Goal: Information Seeking & Learning: Learn about a topic

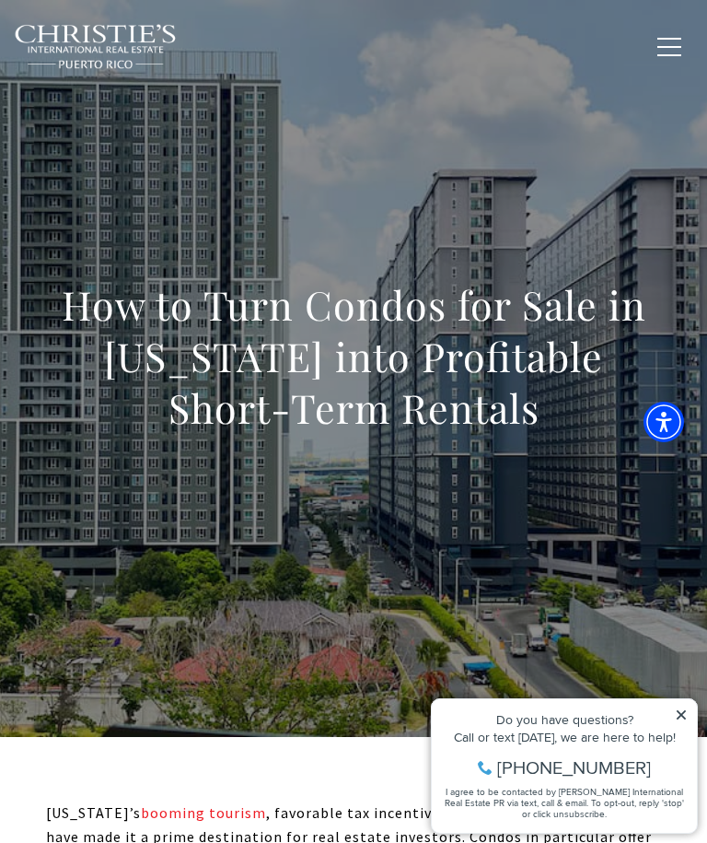
click at [677, 716] on icon at bounding box center [681, 714] width 13 height 13
click at [680, 716] on icon at bounding box center [681, 714] width 9 height 9
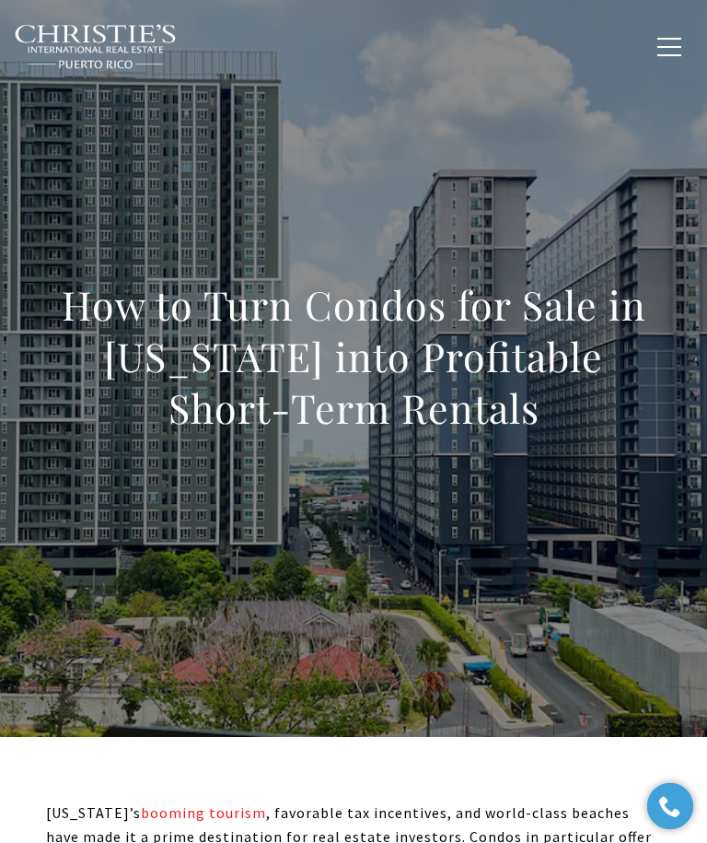
click at [667, 46] on span "button" at bounding box center [670, 47] width 24 height 2
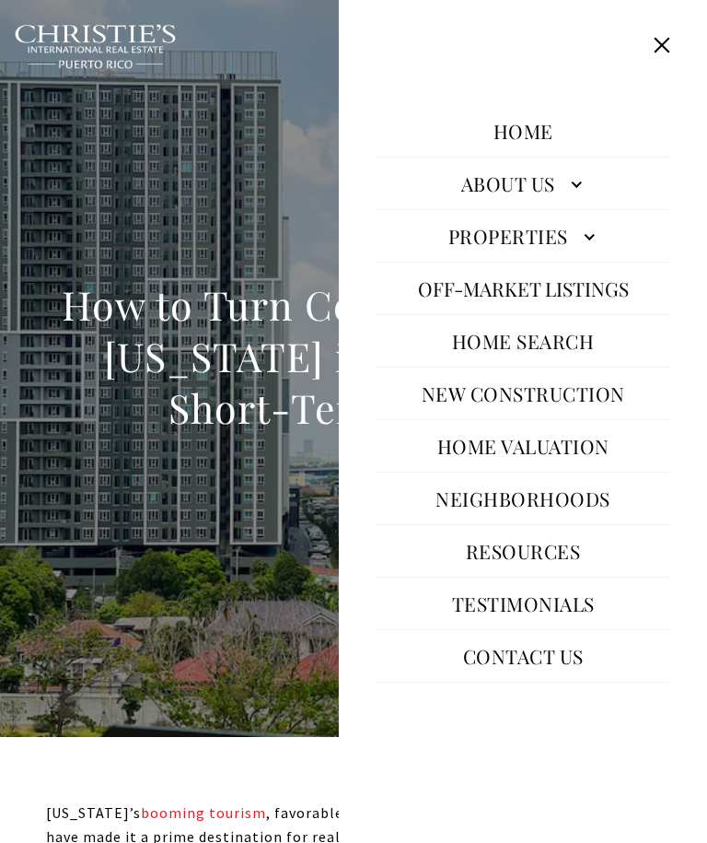
click at [586, 258] on link "Properties" at bounding box center [523, 236] width 295 height 44
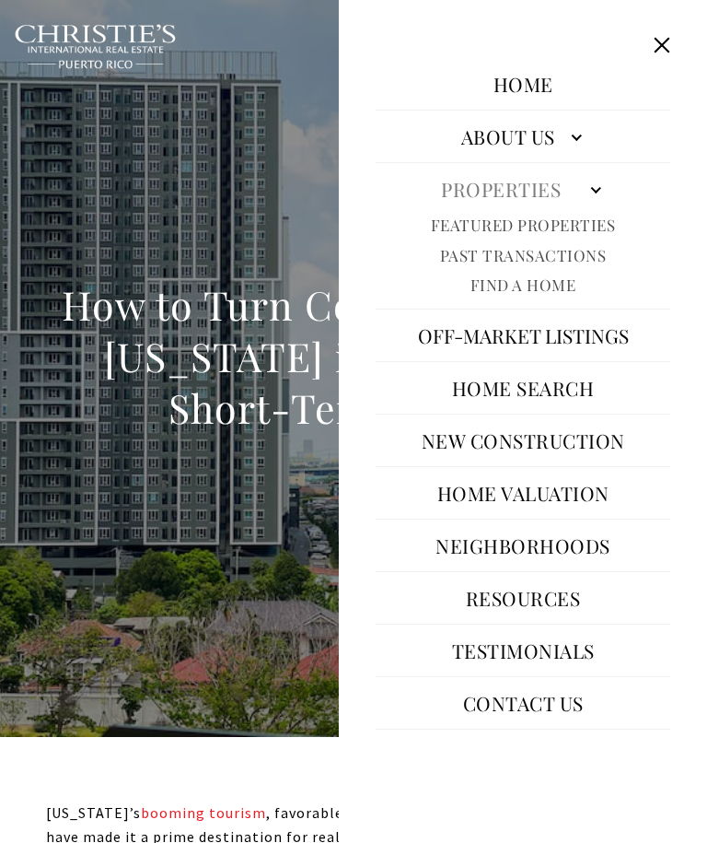
click at [580, 236] on link "Featured Properties" at bounding box center [523, 225] width 185 height 21
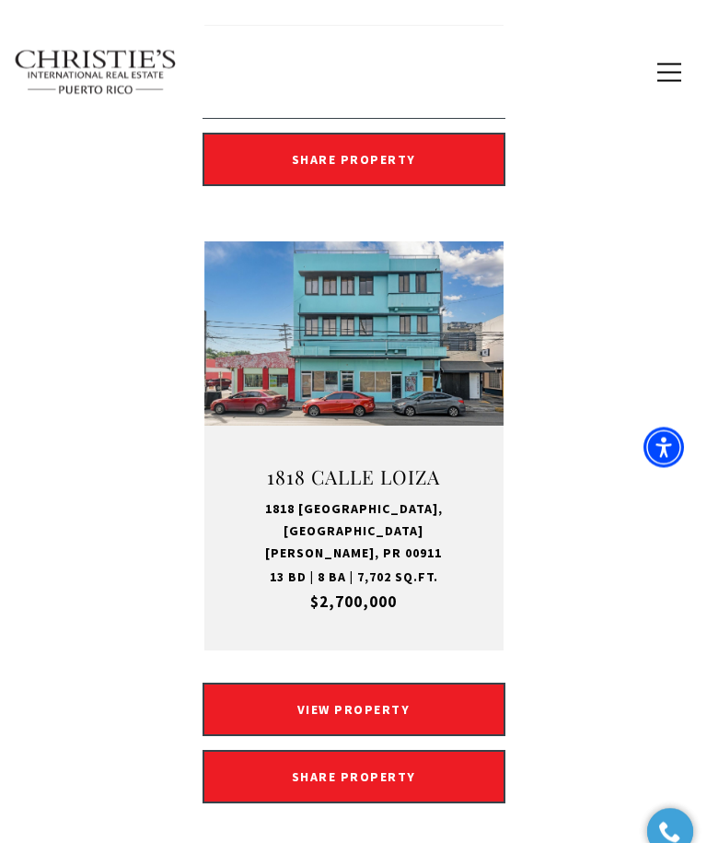
scroll to position [5763, 0]
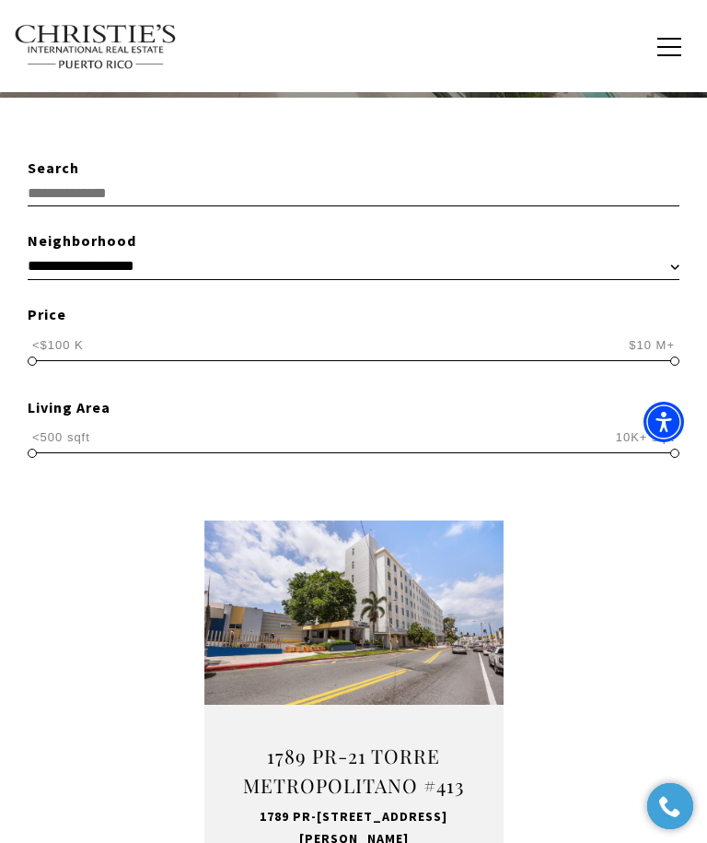
scroll to position [452, 0]
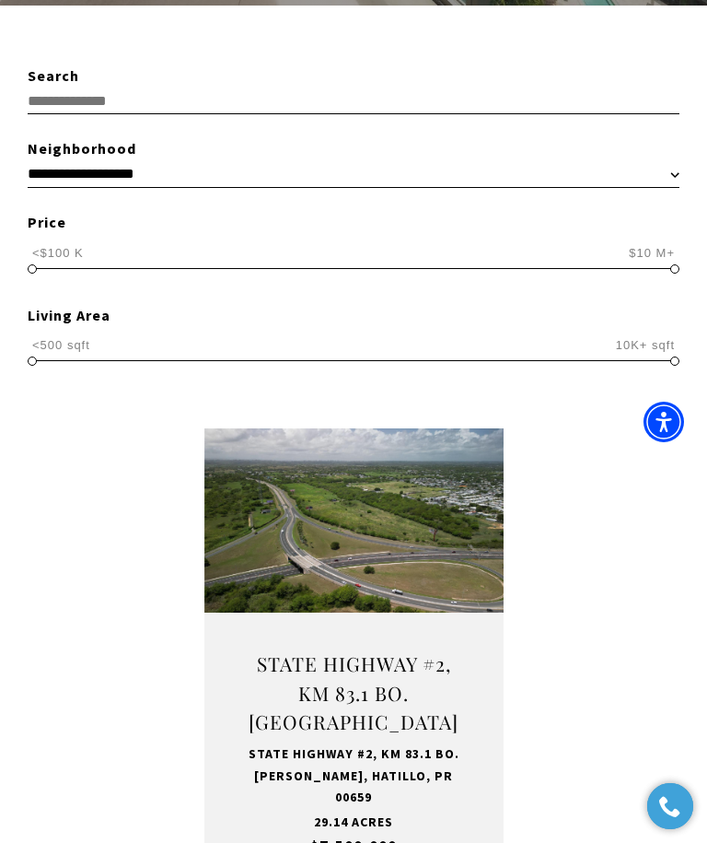
scroll to position [546, 0]
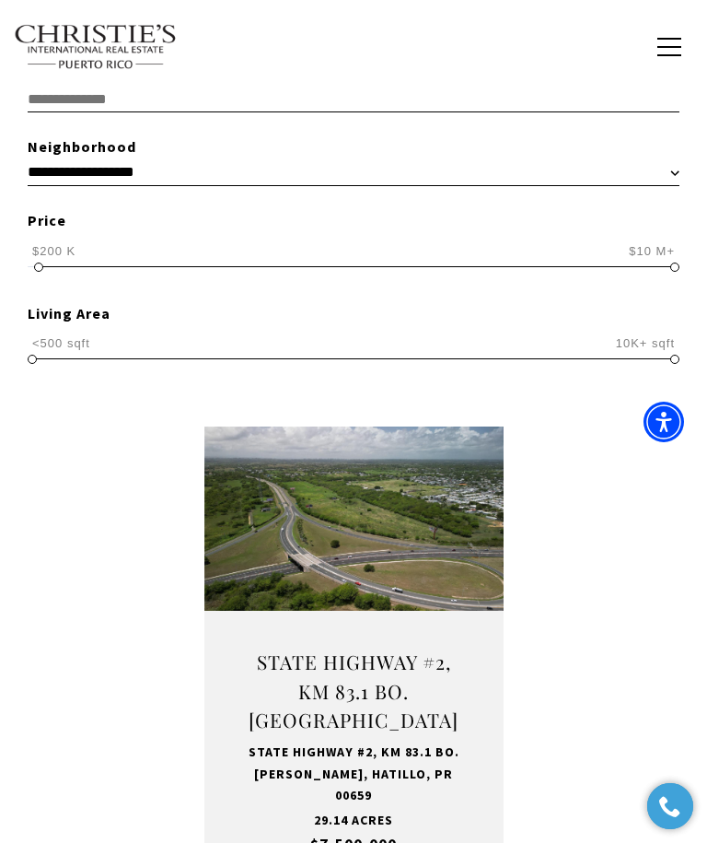
scroll to position [553, 0]
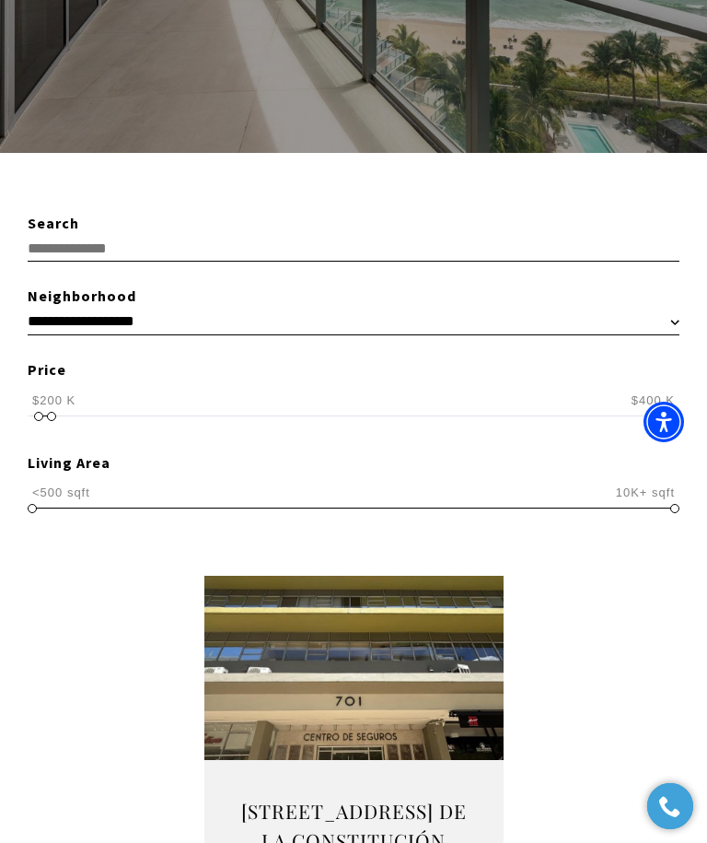
scroll to position [398, 0]
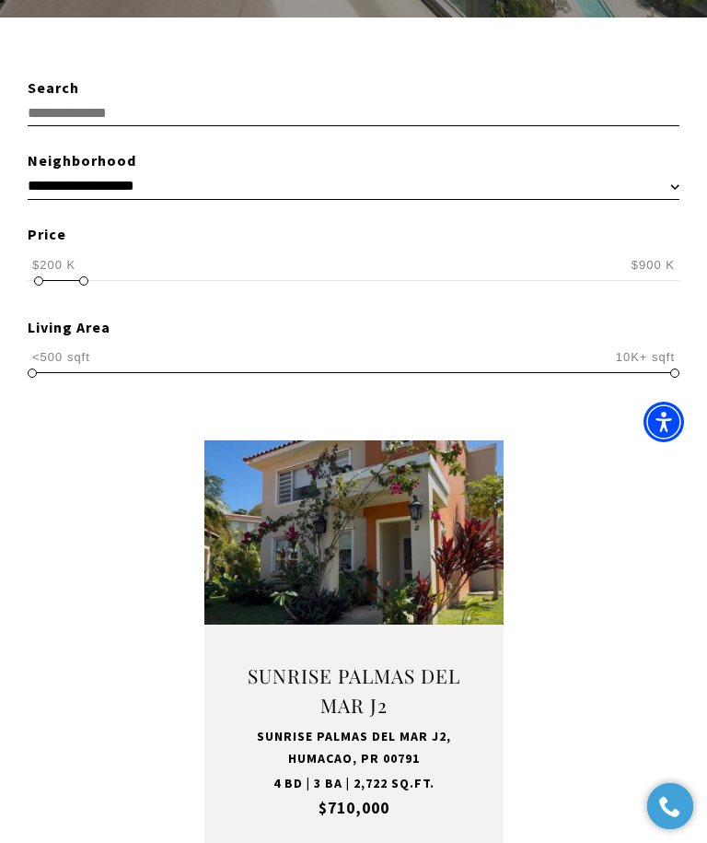
scroll to position [553, 0]
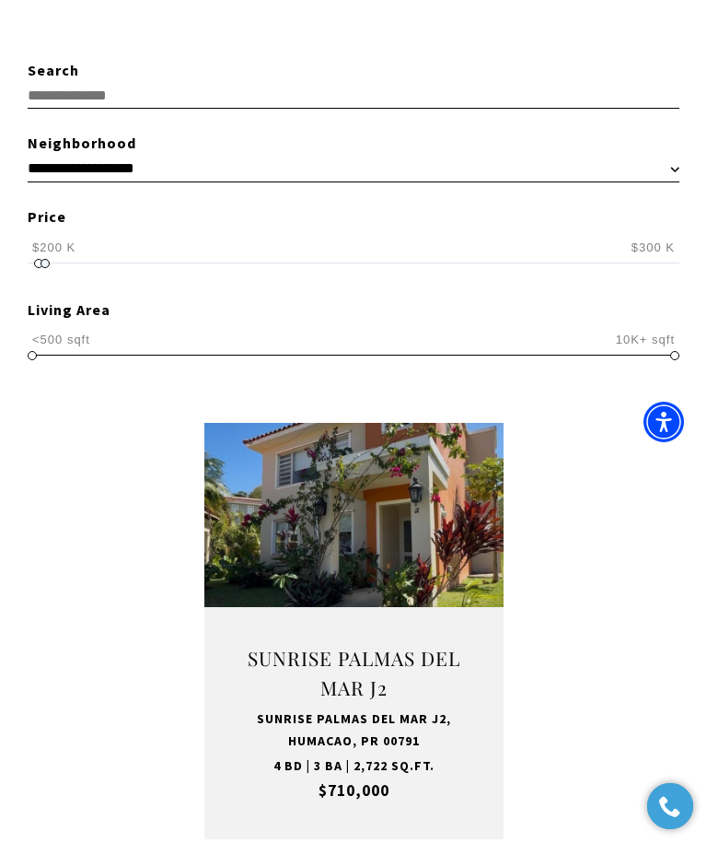
type input "**********"
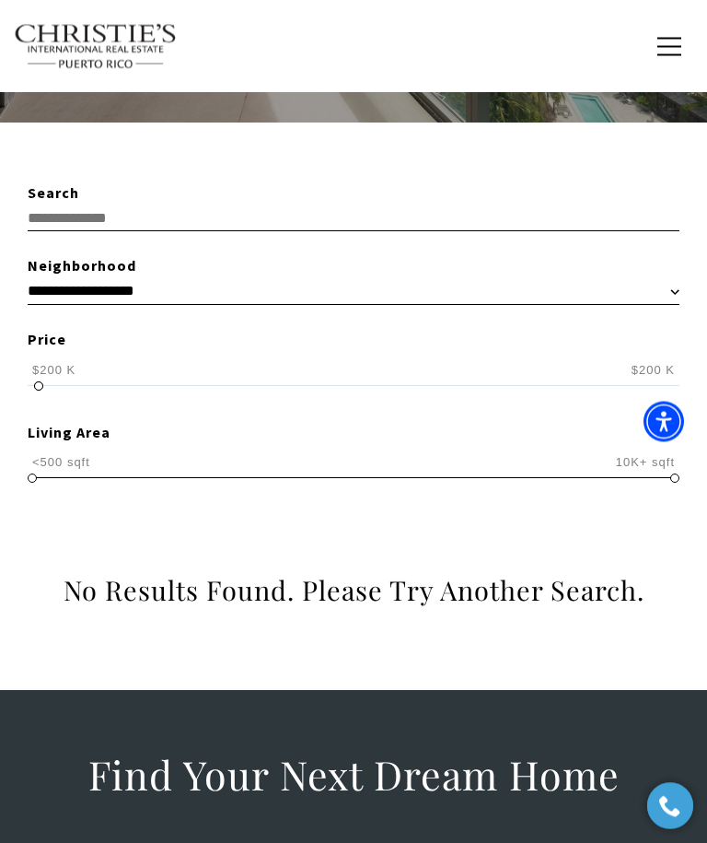
scroll to position [418, 0]
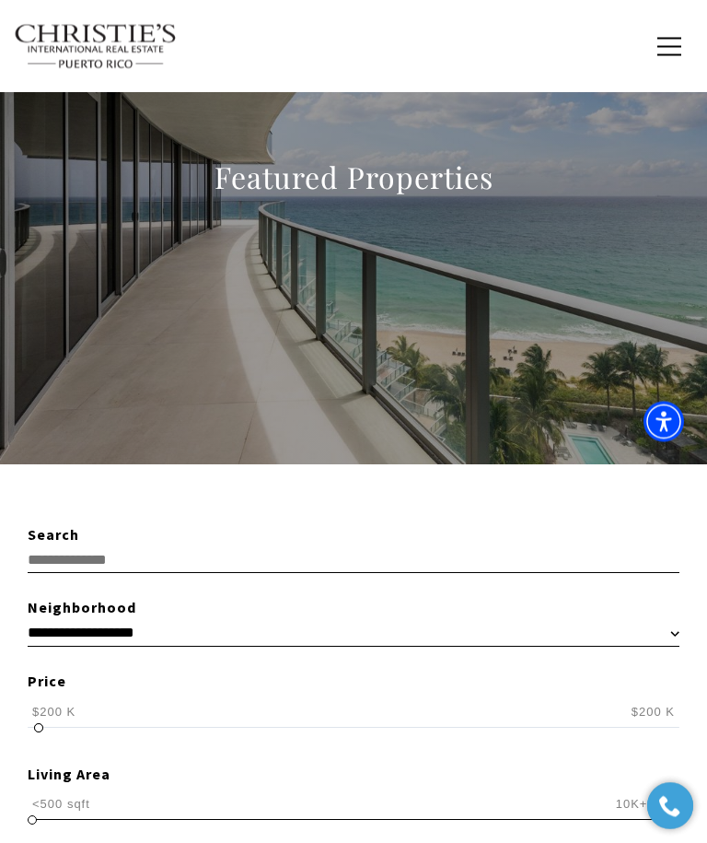
scroll to position [99, 0]
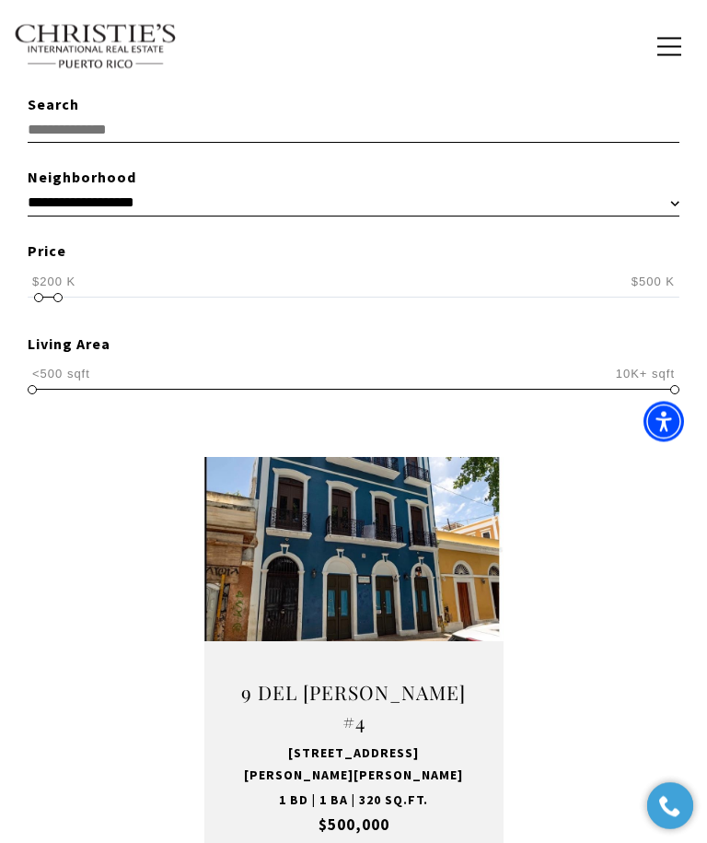
scroll to position [511, 0]
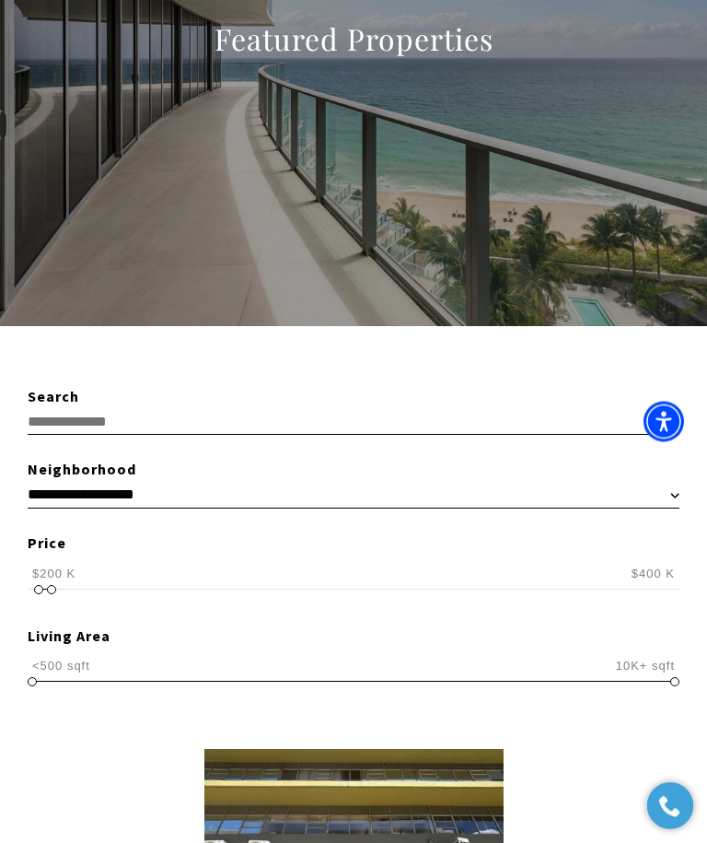
scroll to position [227, 0]
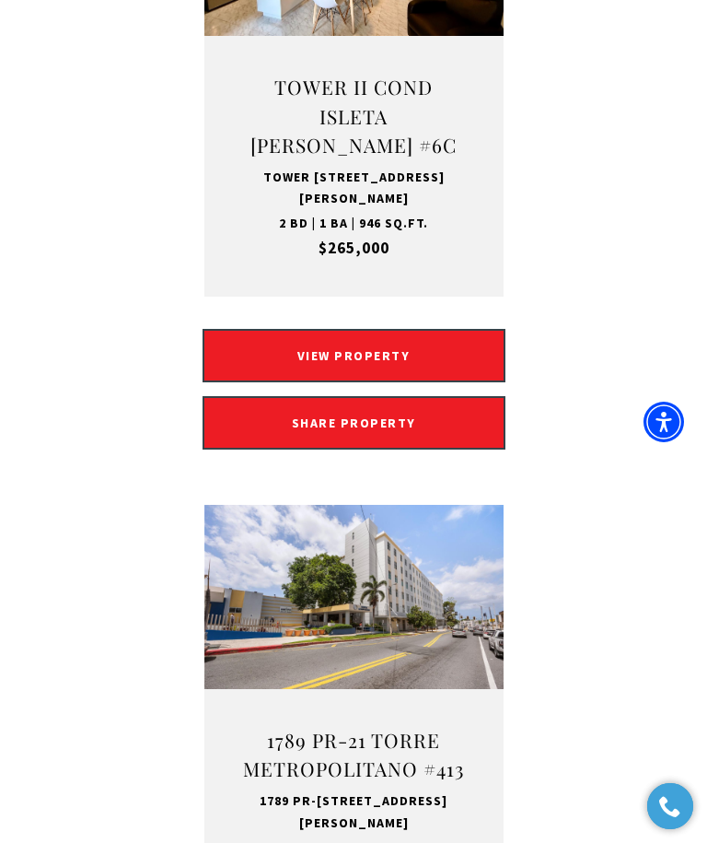
scroll to position [1845, 0]
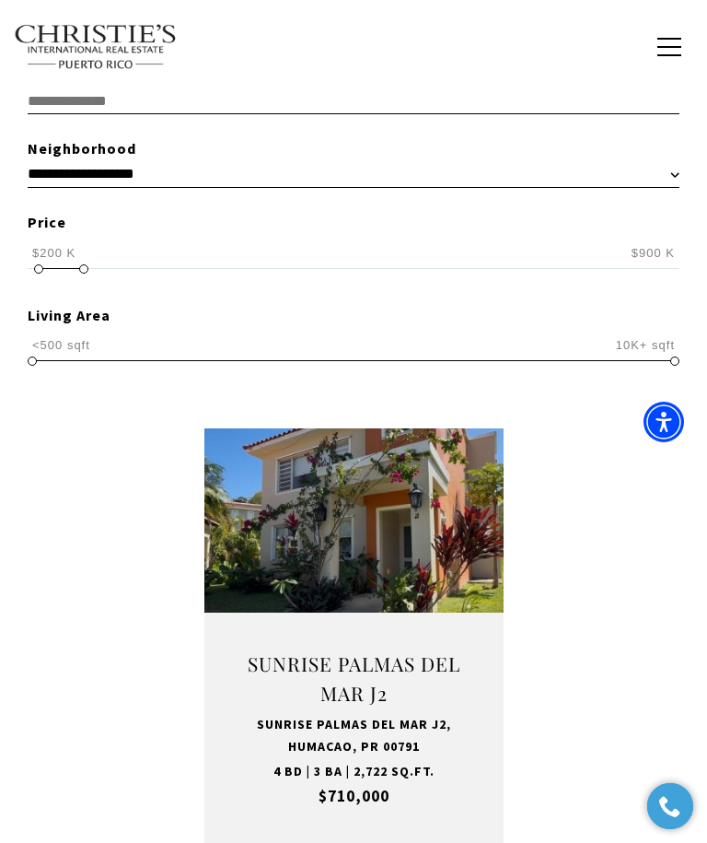
scroll to position [553, 0]
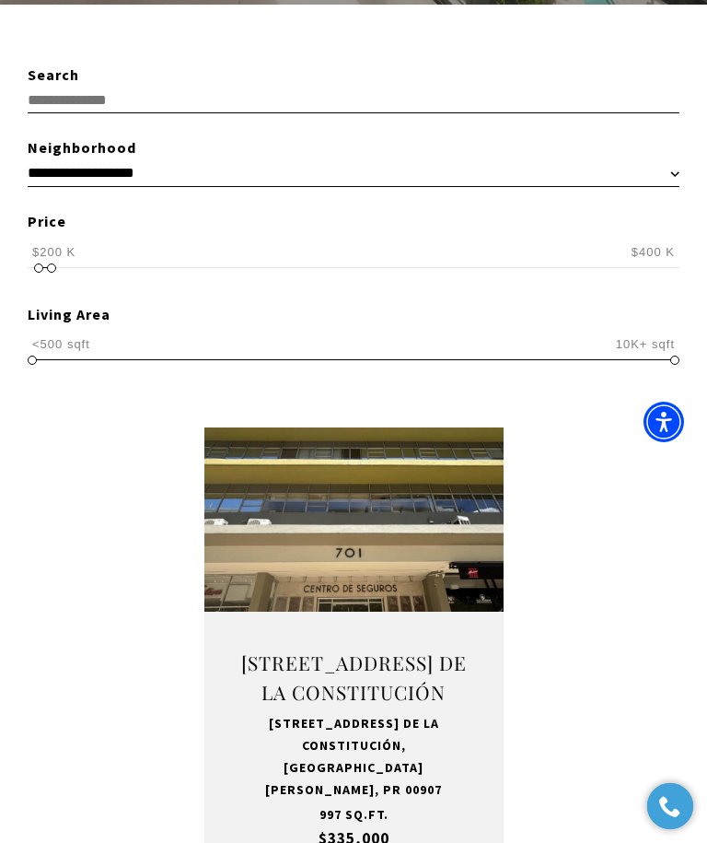
scroll to position [553, 0]
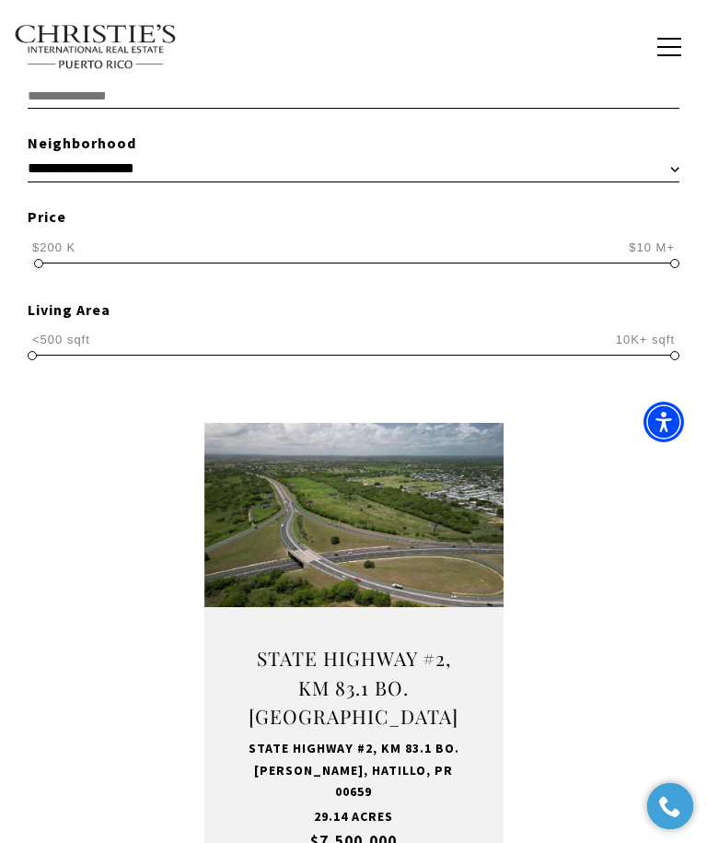
type input "**********"
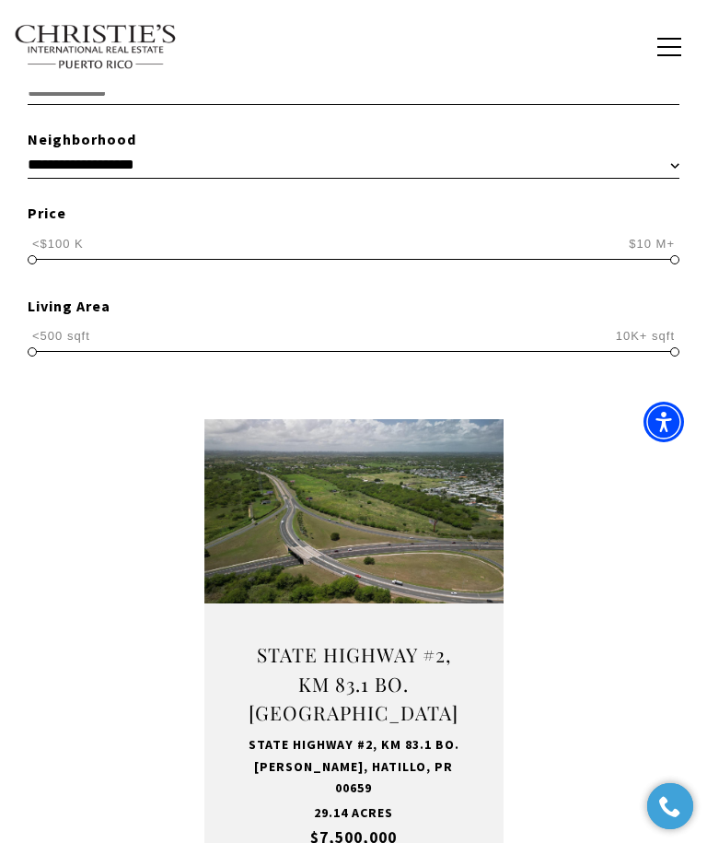
scroll to position [553, 0]
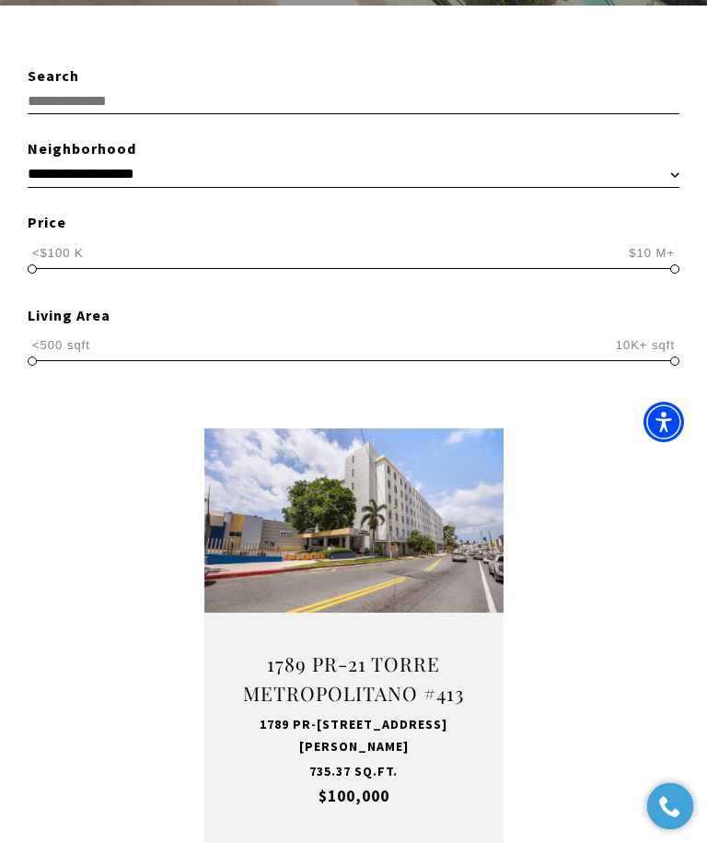
scroll to position [553, 0]
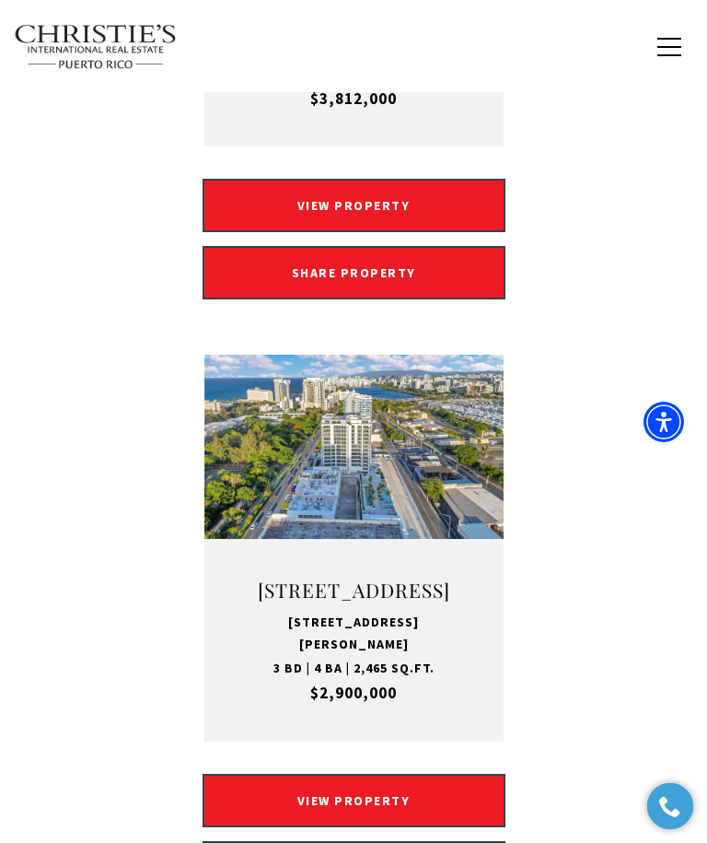
scroll to position [553, 0]
